Goal: Information Seeking & Learning: Learn about a topic

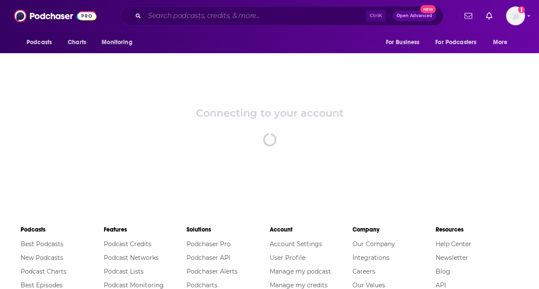
drag, startPoint x: 0, startPoint y: 0, endPoint x: 232, endPoint y: 13, distance: 232.1
click at [232, 13] on input "Search podcasts, credits, & more..." at bounding box center [254, 16] width 221 height 14
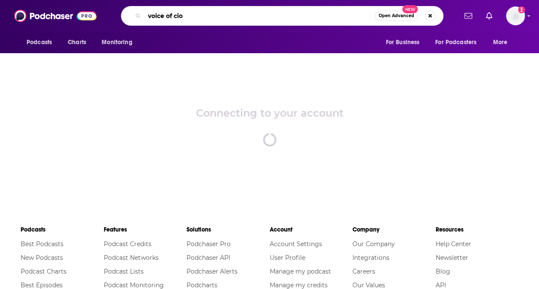
type input "voice of cio"
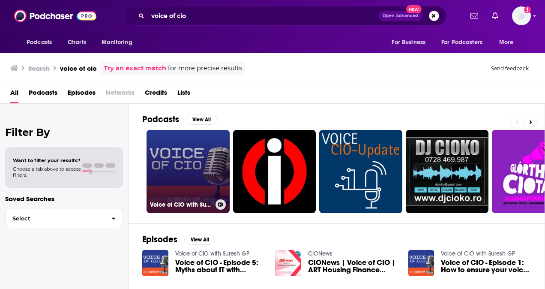
click at [200, 159] on link "Voice of CIO with Suresh GP" at bounding box center [188, 171] width 83 height 83
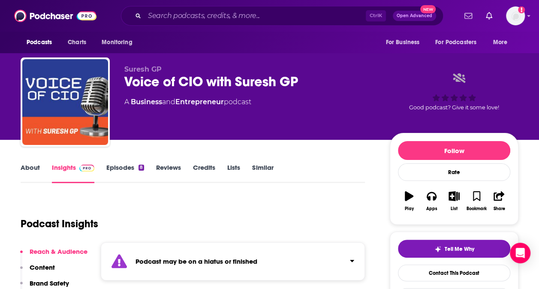
click at [122, 167] on link "Episodes 8" at bounding box center [125, 173] width 38 height 20
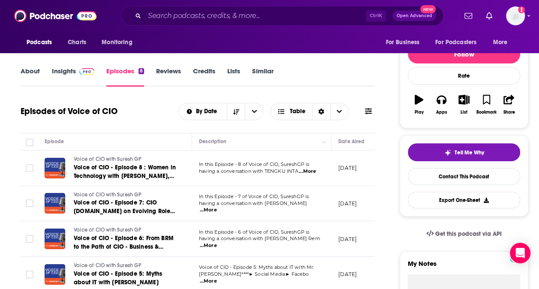
scroll to position [43, 0]
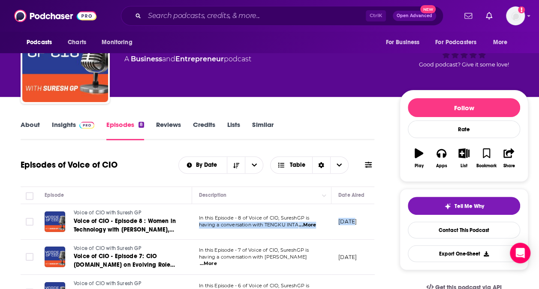
drag, startPoint x: 355, startPoint y: 221, endPoint x: 320, endPoint y: 215, distance: 35.6
click at [320, 215] on tr "Voice of CIO with [PERSON_NAME] GP Voice of CIO - Episode 8 : Women in Technolo…" at bounding box center [319, 222] width 596 height 36
drag, startPoint x: 320, startPoint y: 215, endPoint x: 341, endPoint y: 227, distance: 24.7
click at [341, 227] on td "[DATE]" at bounding box center [359, 222] width 56 height 36
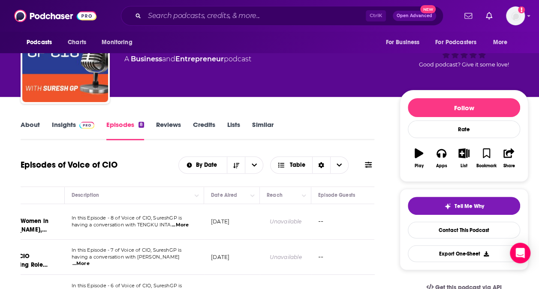
scroll to position [0, 0]
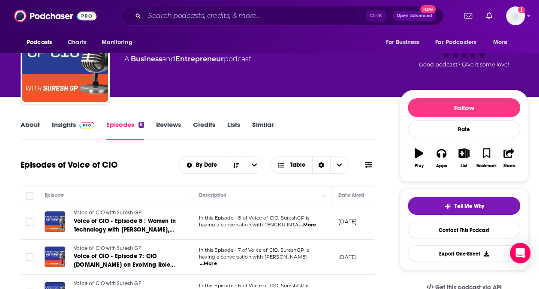
drag, startPoint x: 358, startPoint y: 218, endPoint x: -20, endPoint y: 218, distance: 377.4
click at [0, 218] on html "Podcasts Charts Monitoring Ctrl K Open Advanced New For Business For Podcasters…" at bounding box center [269, 101] width 539 height 289
click at [31, 123] on link "About" at bounding box center [30, 130] width 19 height 20
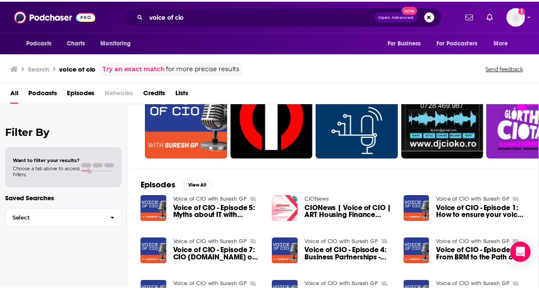
scroll to position [43, 0]
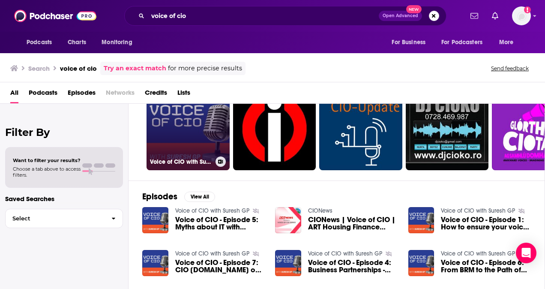
click at [184, 142] on link "Voice of CIO with Suresh GP" at bounding box center [188, 128] width 83 height 83
